Goal: Task Accomplishment & Management: Use online tool/utility

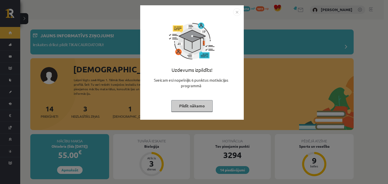
click at [237, 12] on img "Close" at bounding box center [237, 12] width 8 height 8
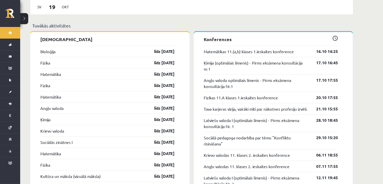
scroll to position [294, 0]
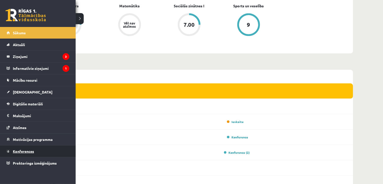
click at [18, 152] on span "Konferences" at bounding box center [23, 151] width 21 height 5
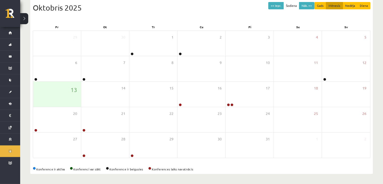
scroll to position [57, 0]
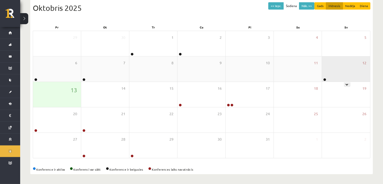
click at [343, 71] on div "12" at bounding box center [346, 69] width 48 height 25
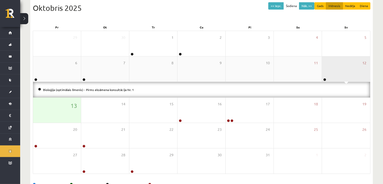
click at [339, 69] on div "12" at bounding box center [346, 69] width 48 height 25
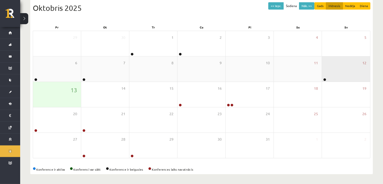
drag, startPoint x: 339, startPoint y: 69, endPoint x: 340, endPoint y: 78, distance: 8.6
click at [340, 78] on div "12" at bounding box center [346, 69] width 48 height 25
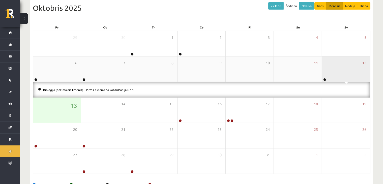
click at [334, 68] on div "12" at bounding box center [346, 69] width 48 height 25
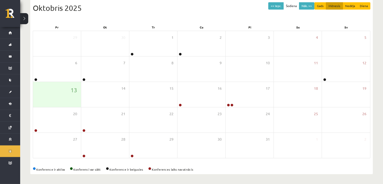
click at [378, 96] on div "Konferences << Iepr. Šodiena Nāk. >> Gads Mēnesis Nedēļa Diena [DATE] Pr Ot Tr …" at bounding box center [201, 74] width 363 height 222
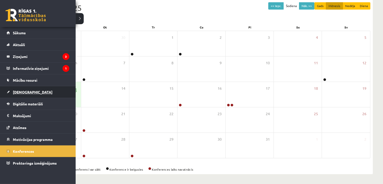
click at [12, 92] on link "[DEMOGRAPHIC_DATA]" at bounding box center [38, 92] width 63 height 12
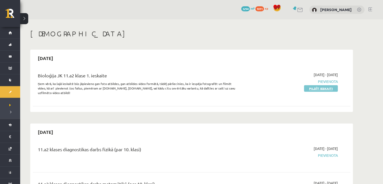
click at [322, 89] on link "Pildīt ieskaiti" at bounding box center [321, 88] width 34 height 7
click at [243, 53] on div "[DATE]" at bounding box center [192, 58] width 318 height 12
